Goal: Transaction & Acquisition: Purchase product/service

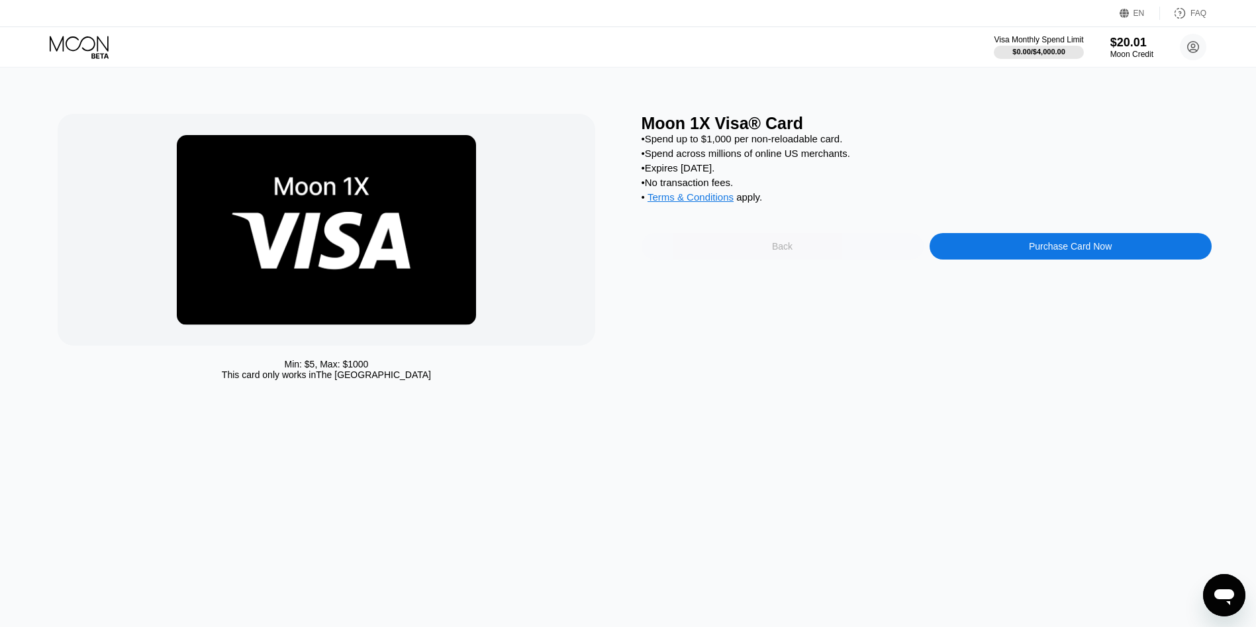
click at [835, 257] on div "Back" at bounding box center [782, 246] width 282 height 26
